Goal: Task Accomplishment & Management: Manage account settings

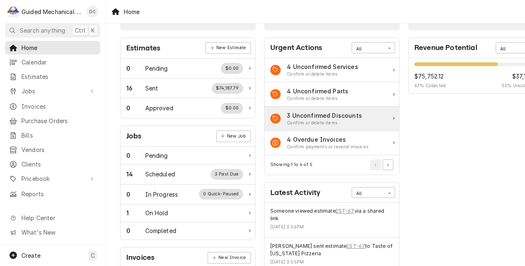
scroll to position [41, 0]
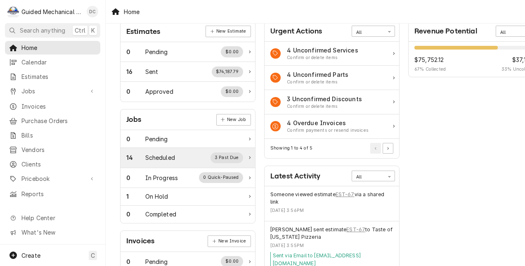
click at [163, 154] on div "Scheduled" at bounding box center [160, 157] width 30 height 9
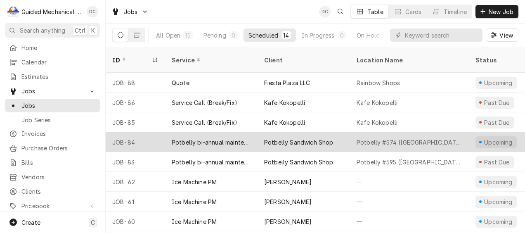
click at [343, 132] on div "Potbelly Sandwich Shop" at bounding box center [303, 142] width 92 height 20
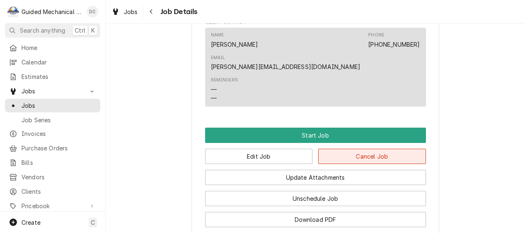
scroll to position [454, 0]
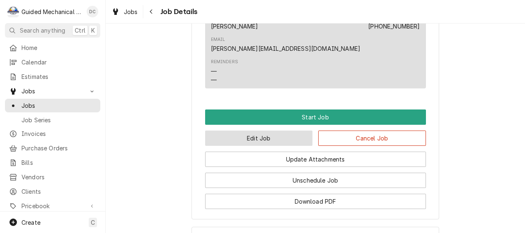
click at [286, 130] on button "Edit Job" at bounding box center [259, 137] width 108 height 15
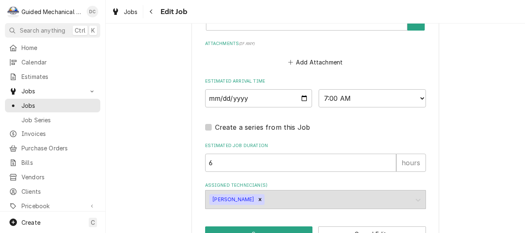
scroll to position [660, 0]
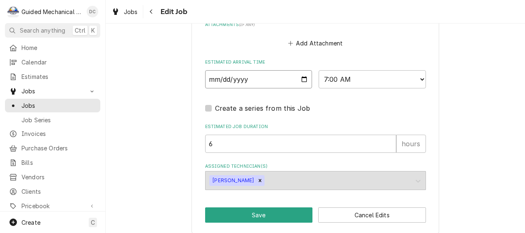
click at [302, 79] on input "2025-09-29" at bounding box center [258, 79] width 107 height 18
type textarea "x"
type input "[DATE]"
click at [294, 214] on button "Save" at bounding box center [259, 214] width 108 height 15
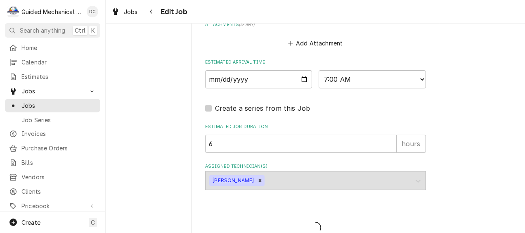
type textarea "x"
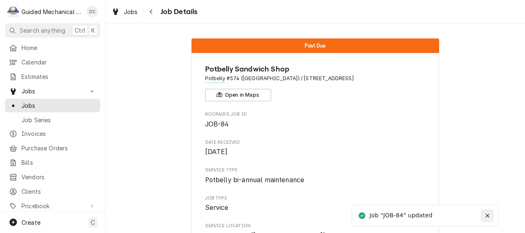
click at [489, 215] on icon "Notifications alt+T" at bounding box center [487, 216] width 6 height 6
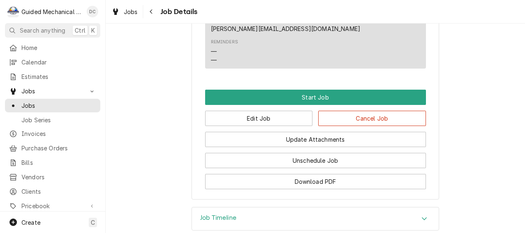
scroll to position [495, 0]
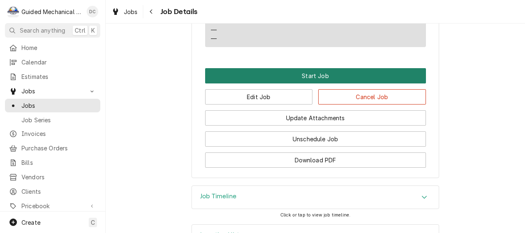
click at [329, 68] on button "Start Job" at bounding box center [315, 75] width 221 height 15
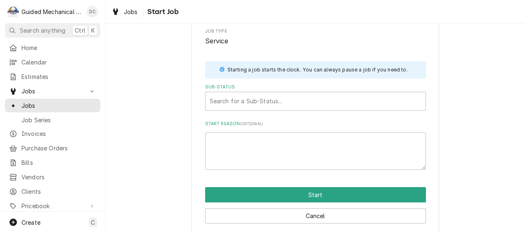
scroll to position [106, 0]
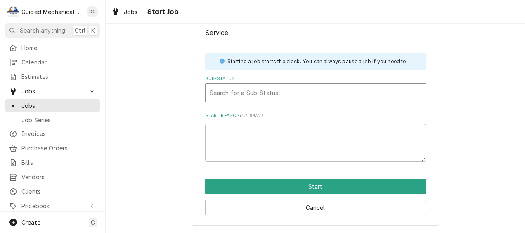
click at [318, 92] on div "Sub-Status" at bounding box center [316, 92] width 212 height 15
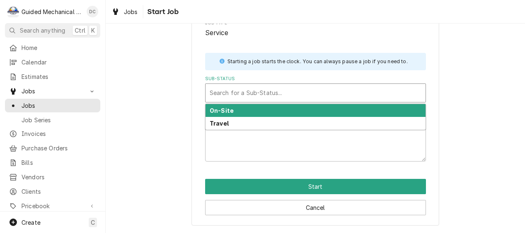
click at [307, 113] on div "On-Site" at bounding box center [316, 110] width 220 height 13
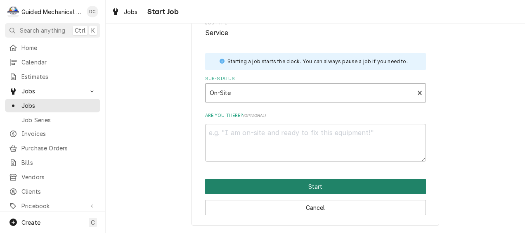
click at [288, 185] on button "Start" at bounding box center [315, 186] width 221 height 15
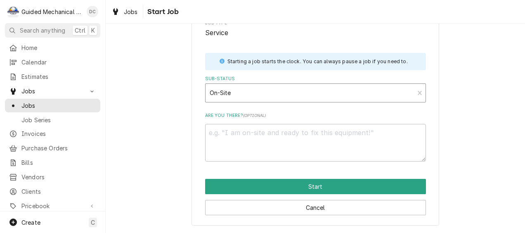
type textarea "x"
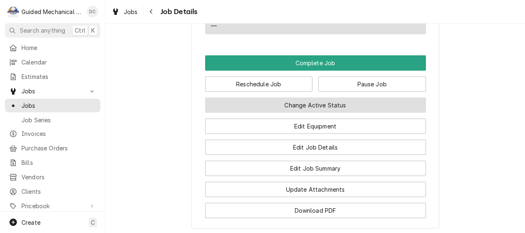
scroll to position [507, 0]
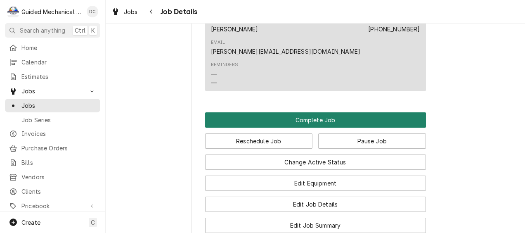
click at [290, 112] on button "Complete Job" at bounding box center [315, 119] width 221 height 15
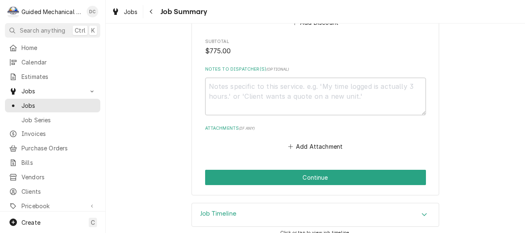
scroll to position [559, 0]
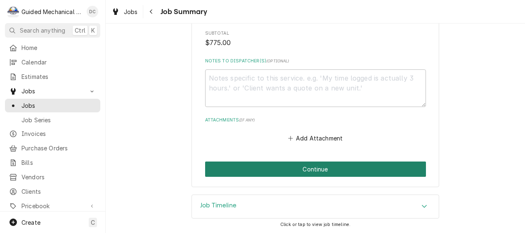
click at [317, 166] on button "Continue" at bounding box center [315, 168] width 221 height 15
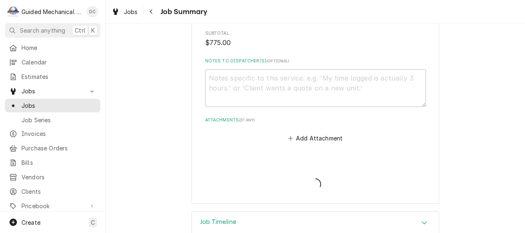
type textarea "x"
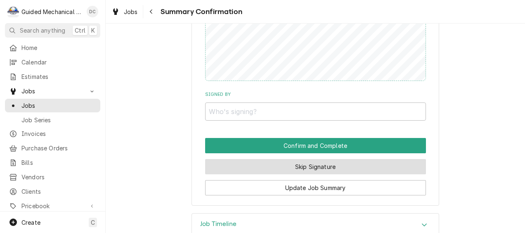
scroll to position [578, 0]
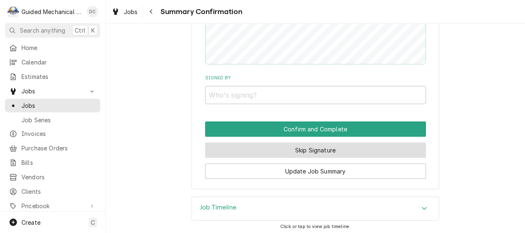
click at [333, 149] on button "Skip Signature" at bounding box center [315, 149] width 221 height 15
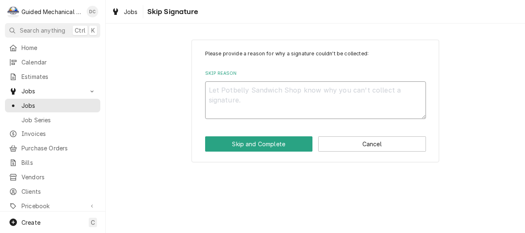
click at [317, 102] on textarea "Skip Reason" at bounding box center [315, 100] width 221 height 38
type textarea "x"
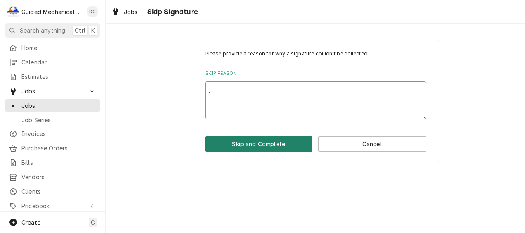
type textarea "."
click at [285, 142] on button "Skip and Complete" at bounding box center [259, 143] width 108 height 15
type textarea "x"
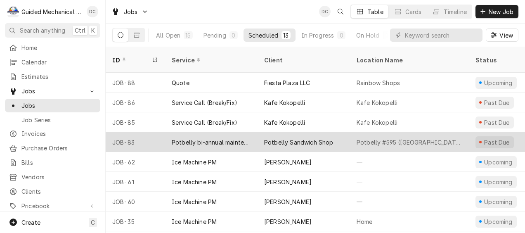
click at [315, 138] on div "Potbelly Sandwich Shop" at bounding box center [298, 142] width 69 height 9
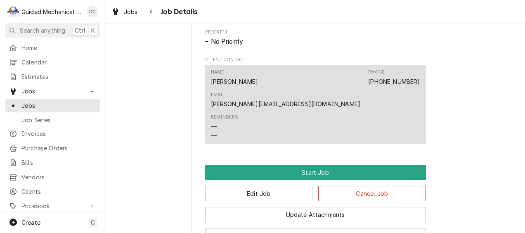
scroll to position [413, 0]
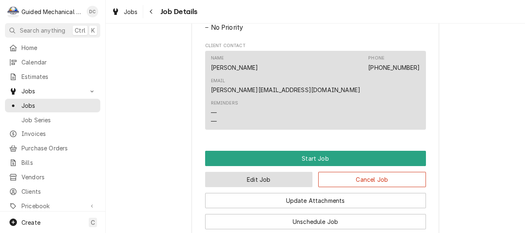
click at [250, 172] on button "Edit Job" at bounding box center [259, 179] width 108 height 15
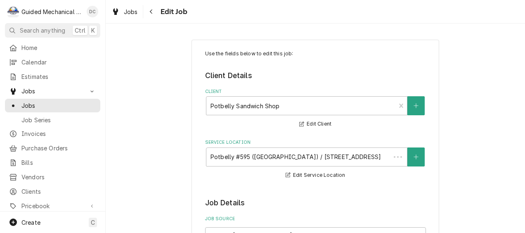
type textarea "x"
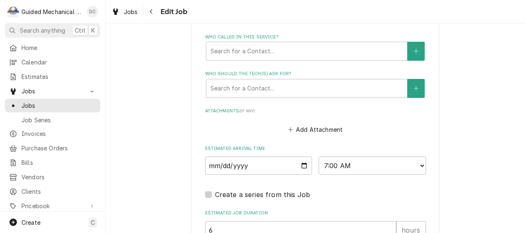
scroll to position [578, 0]
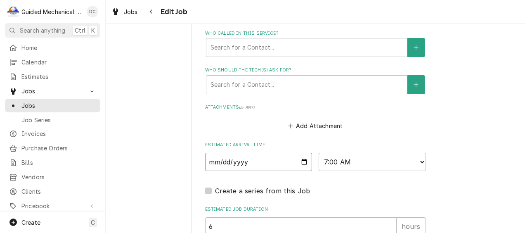
click at [276, 163] on input "[DATE]" at bounding box center [258, 162] width 107 height 18
click at [302, 164] on input "[DATE]" at bounding box center [258, 162] width 107 height 18
type input "[DATE]"
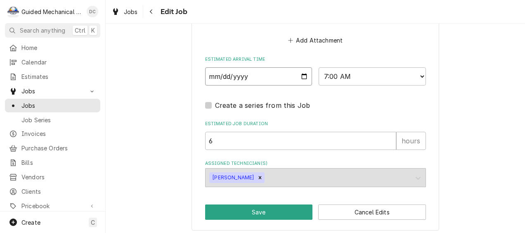
scroll to position [669, 0]
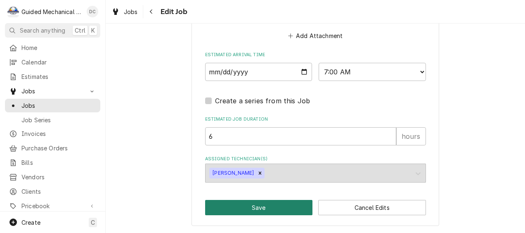
click at [279, 203] on button "Save" at bounding box center [259, 207] width 108 height 15
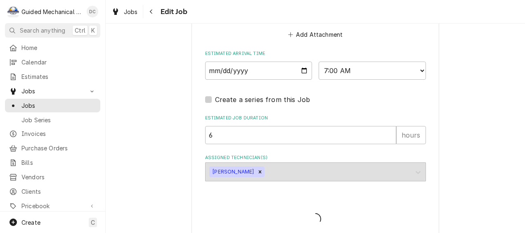
type textarea "x"
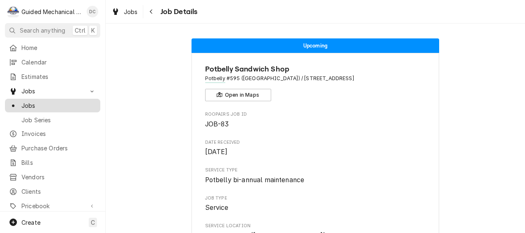
click at [41, 103] on span "Jobs" at bounding box center [58, 105] width 75 height 9
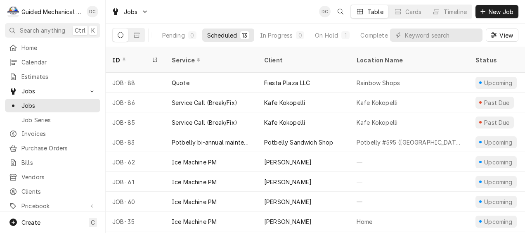
scroll to position [0, 61]
click at [350, 34] on div "Completed" at bounding box center [355, 35] width 31 height 9
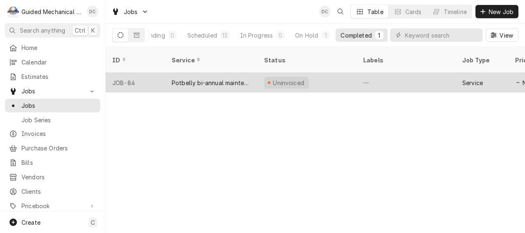
click at [246, 78] on div "Potbelly bi-annual maintenance" at bounding box center [211, 82] width 79 height 9
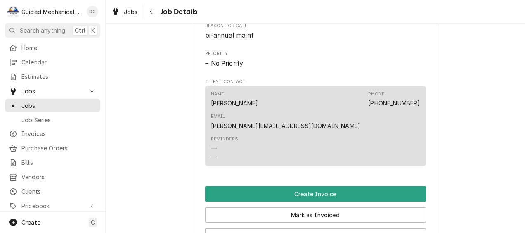
scroll to position [413, 0]
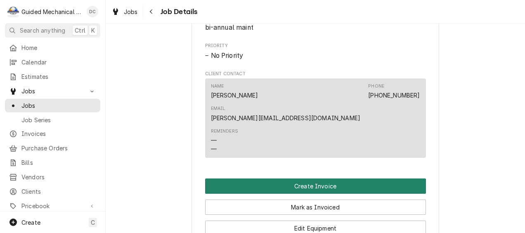
click at [328, 178] on button "Create Invoice" at bounding box center [315, 185] width 221 height 15
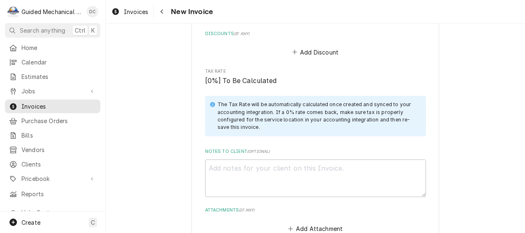
scroll to position [1002, 0]
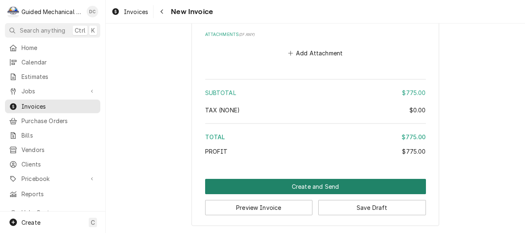
click at [309, 185] on button "Create and Send" at bounding box center [315, 186] width 221 height 15
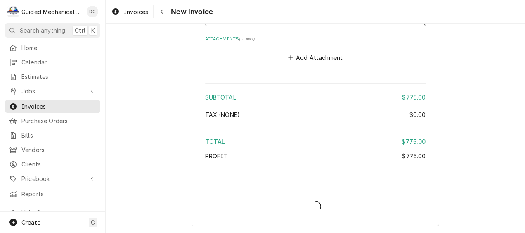
type textarea "x"
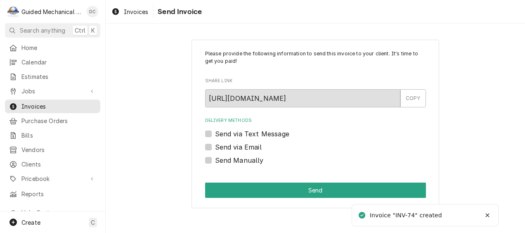
click at [215, 163] on label "Send Manually" at bounding box center [239, 160] width 49 height 10
click at [215, 163] on input "Send Manually" at bounding box center [325, 164] width 221 height 18
checkbox input "true"
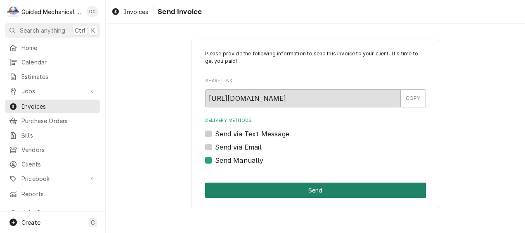
click at [354, 189] on button "Send" at bounding box center [315, 189] width 221 height 15
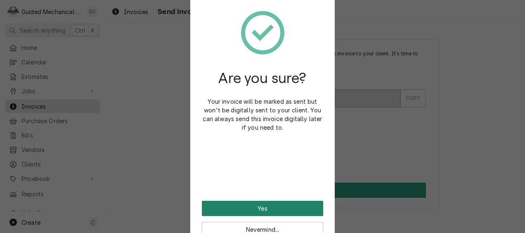
click at [289, 203] on button "Yes" at bounding box center [262, 208] width 121 height 15
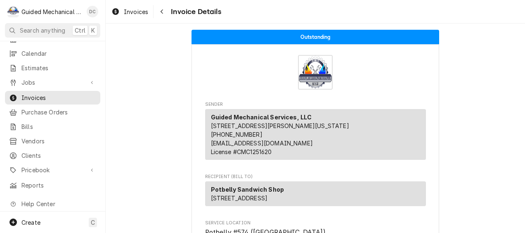
scroll to position [18, 0]
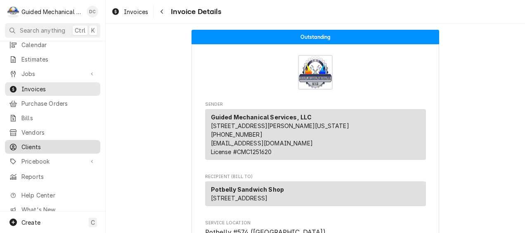
click at [43, 142] on span "Clients" at bounding box center [58, 146] width 75 height 9
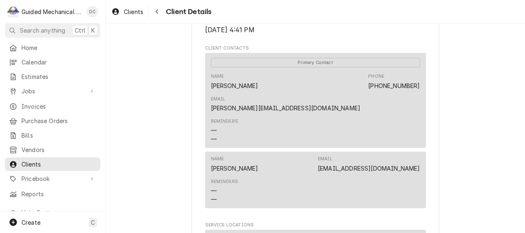
scroll to position [248, 0]
drag, startPoint x: 352, startPoint y: 143, endPoint x: 413, endPoint y: 147, distance: 60.4
click at [413, 152] on div "Name Hayat Asmer Email Hmasmar@yahoo.com" at bounding box center [315, 163] width 209 height 22
copy link "Hmasmar@yahoo.co"
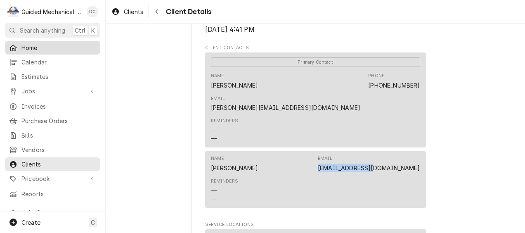
click at [40, 44] on span "Home" at bounding box center [58, 47] width 75 height 9
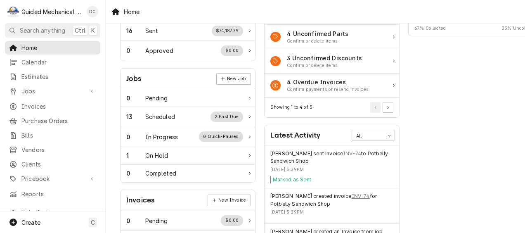
scroll to position [83, 0]
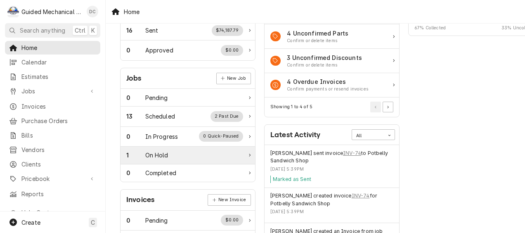
click at [168, 149] on div "1 On Hold" at bounding box center [187, 155] width 135 height 18
